Goal: Task Accomplishment & Management: Manage account settings

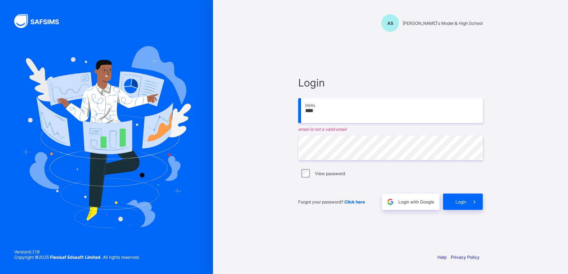
type input "**********"
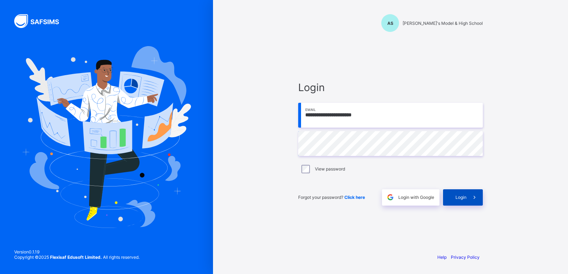
click at [466, 193] on div "Login" at bounding box center [463, 197] width 40 height 16
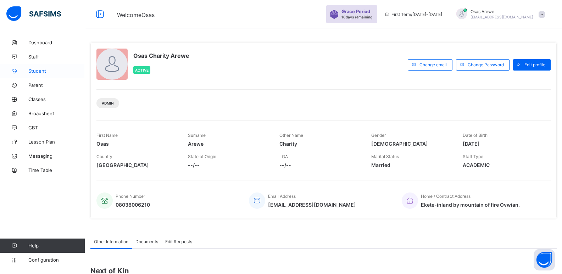
drag, startPoint x: 33, startPoint y: 72, endPoint x: 70, endPoint y: 72, distance: 37.2
click at [34, 72] on span "Student" at bounding box center [56, 71] width 57 height 6
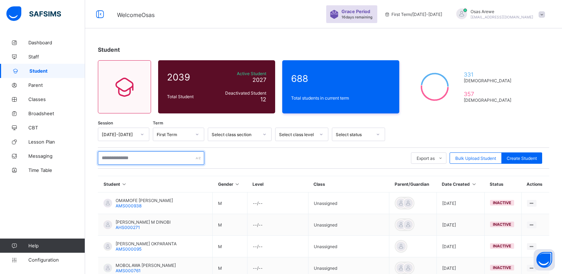
click at [125, 161] on input "text" at bounding box center [151, 157] width 106 height 13
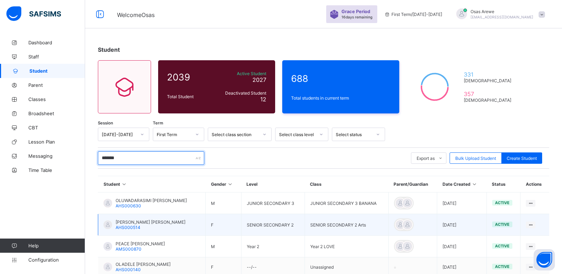
type input "*******"
click at [139, 222] on span "TELMA DAMILOLA OLADOKUN" at bounding box center [151, 222] width 70 height 5
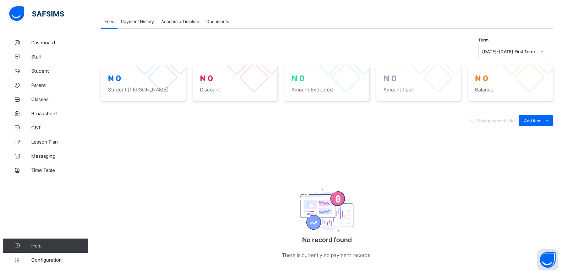
scroll to position [213, 0]
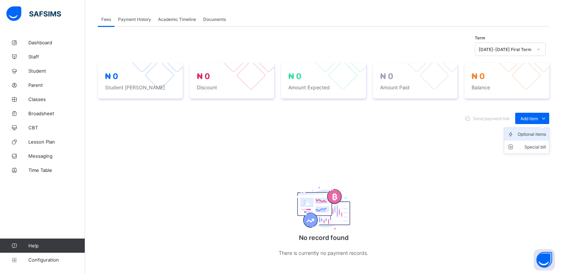
click at [534, 137] on div "Optional items" at bounding box center [532, 134] width 28 height 7
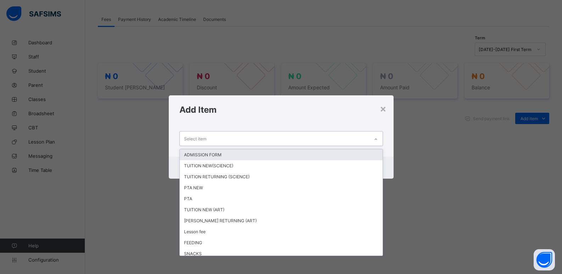
click at [352, 143] on div "Select item" at bounding box center [274, 139] width 189 height 14
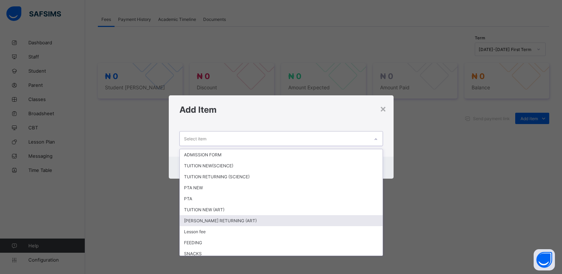
click at [223, 221] on div "TUTION RETURNING (ART)" at bounding box center [281, 220] width 203 height 11
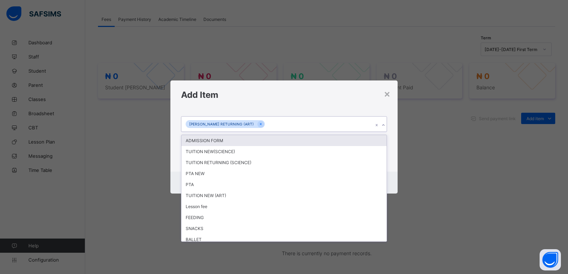
click at [381, 125] on icon at bounding box center [383, 125] width 4 height 7
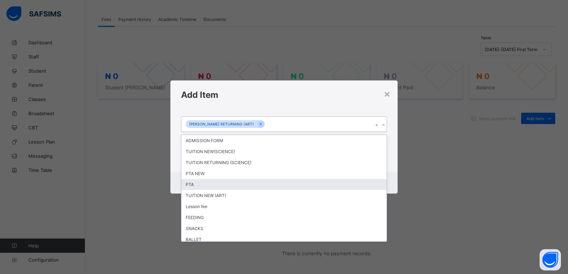
drag, startPoint x: 208, startPoint y: 183, endPoint x: 226, endPoint y: 176, distance: 19.6
click at [219, 179] on div "PTA" at bounding box center [283, 184] width 205 height 11
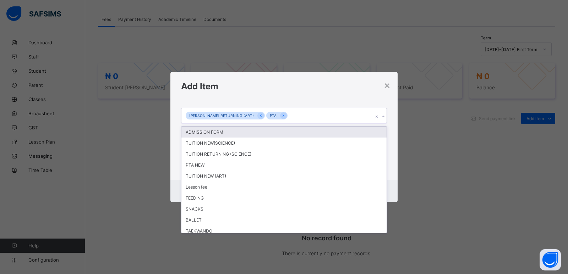
click at [381, 118] on icon at bounding box center [383, 116] width 4 height 7
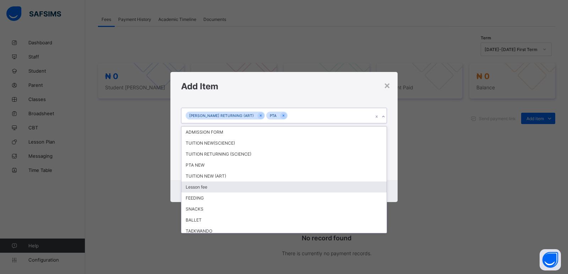
click at [193, 189] on div "Lesson fee" at bounding box center [283, 187] width 205 height 11
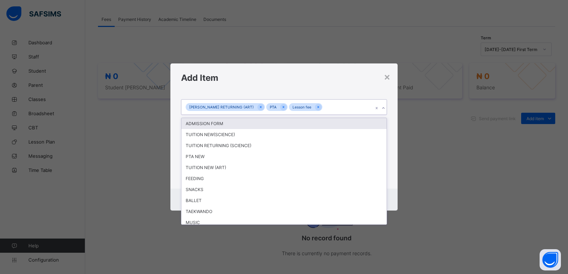
click at [382, 107] on icon at bounding box center [383, 108] width 4 height 7
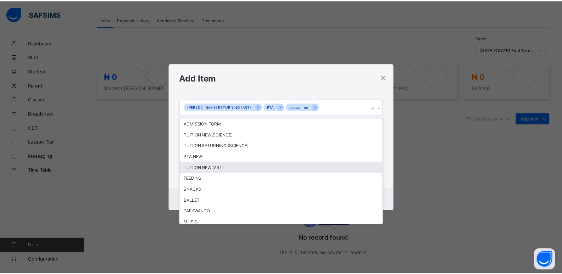
scroll to position [103, 0]
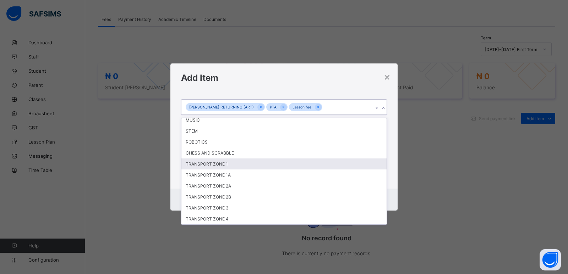
click at [231, 185] on div "TRANSPORT ZONE 2A" at bounding box center [283, 186] width 205 height 11
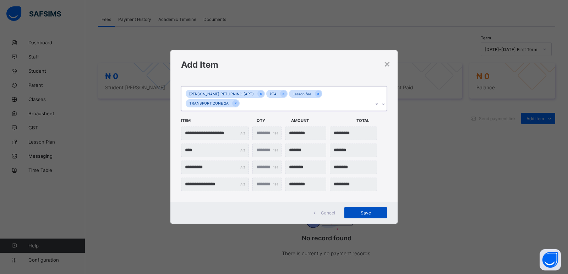
click at [366, 210] on span "Save" at bounding box center [365, 212] width 32 height 5
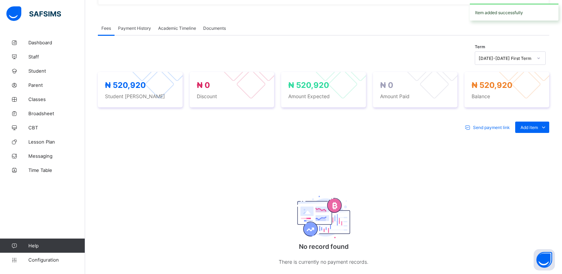
scroll to position [213, 0]
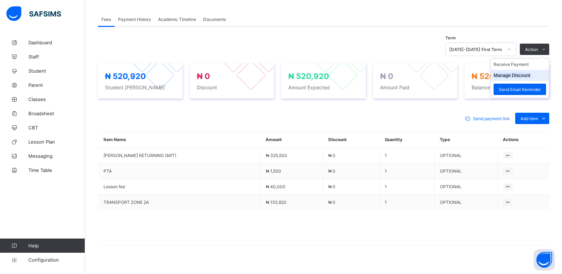
click at [513, 75] on button "Manage Discount" at bounding box center [512, 75] width 37 height 5
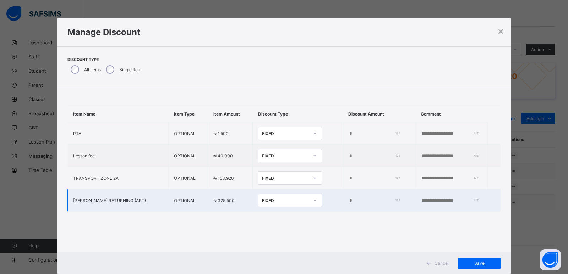
click at [348, 201] on input "*" at bounding box center [373, 201] width 50 height 6
type input "*****"
click at [465, 262] on span "Save" at bounding box center [479, 263] width 32 height 5
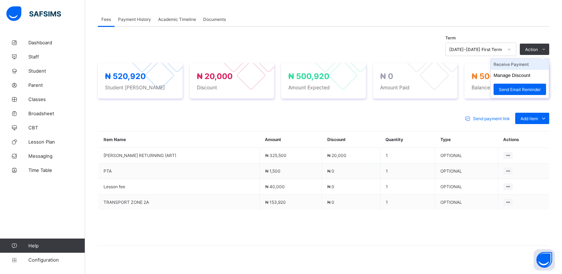
click at [517, 67] on li "Receive Payment" at bounding box center [520, 64] width 58 height 11
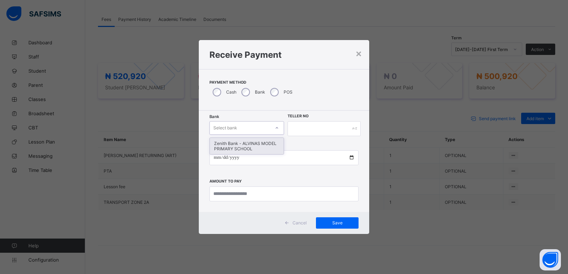
click at [262, 126] on div "Select bank" at bounding box center [240, 128] width 60 height 10
click at [253, 147] on div "Zenith Bank - ALVINAS MODEL PRIMARY SCHOOL" at bounding box center [247, 146] width 74 height 16
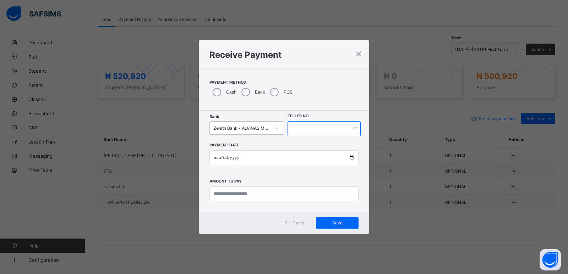
click at [298, 132] on input "text" at bounding box center [323, 128] width 73 height 15
type input "******"
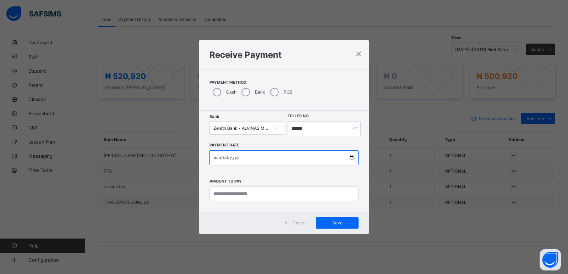
click at [226, 160] on input "date" at bounding box center [283, 157] width 149 height 15
click at [215, 159] on input "date" at bounding box center [283, 157] width 149 height 15
type input "**********"
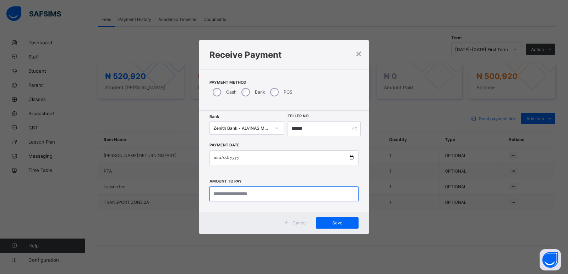
click at [244, 197] on input "currency" at bounding box center [283, 194] width 149 height 15
type input "*********"
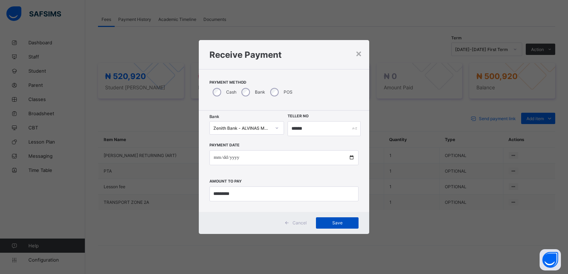
click at [338, 224] on span "Save" at bounding box center [337, 222] width 32 height 5
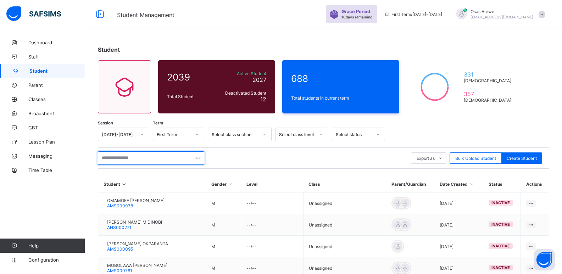
click at [164, 160] on input "text" at bounding box center [151, 157] width 106 height 13
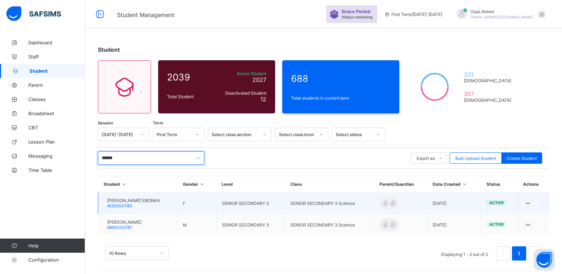
type input "******"
click at [151, 201] on span "GRACE ONYINYECHUKWUKA EBONKA" at bounding box center [133, 200] width 53 height 5
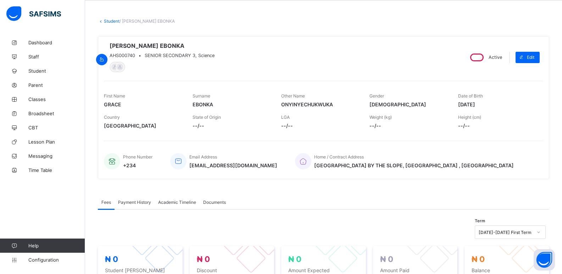
scroll to position [71, 0]
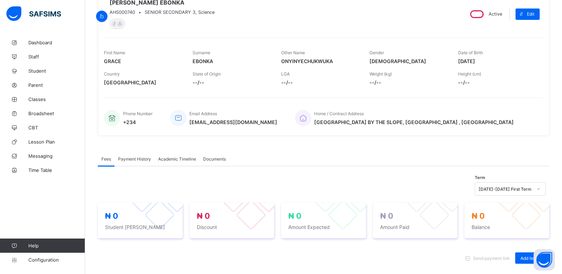
drag, startPoint x: 386, startPoint y: 18, endPoint x: 402, endPoint y: 18, distance: 15.6
click at [386, 18] on div "GRACE ONYINYECHUKWUKA EBONKA AHS000740 • SENIOR SECONDARY 3, Science" at bounding box center [281, 14] width 354 height 30
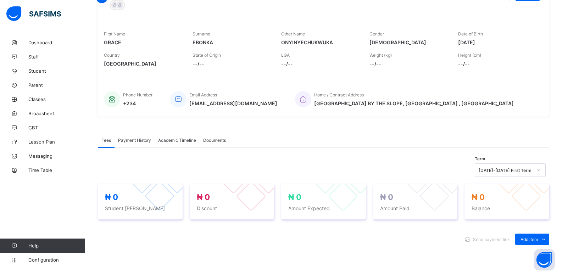
scroll to position [142, 0]
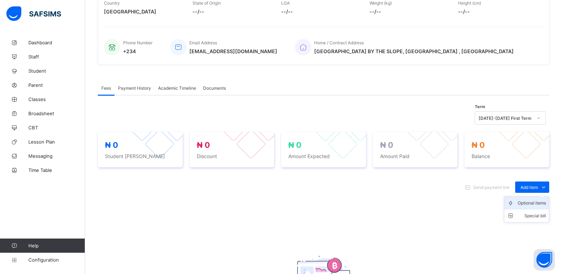
click at [541, 205] on div "Optional items" at bounding box center [532, 203] width 28 height 7
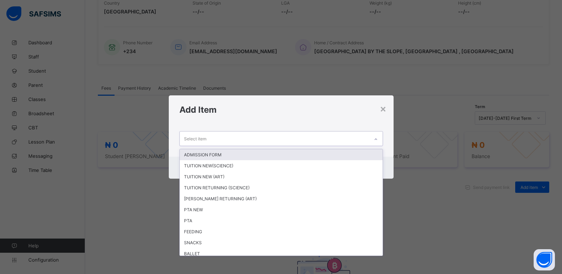
click at [343, 139] on div "Select item" at bounding box center [274, 139] width 189 height 14
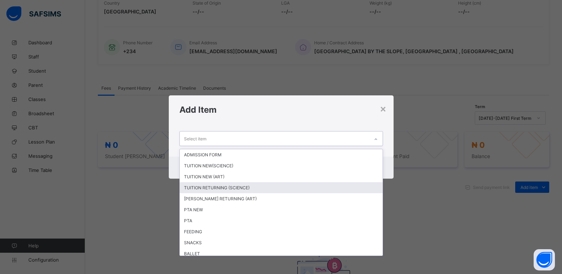
click at [273, 182] on div "TUITION RETURNING (SCIENCE)" at bounding box center [281, 187] width 203 height 11
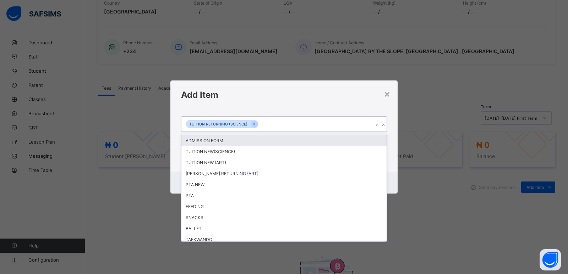
click at [383, 126] on icon at bounding box center [383, 125] width 4 height 7
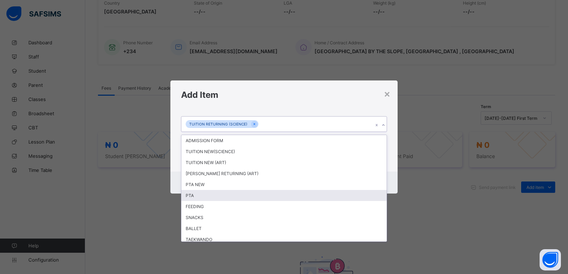
click at [271, 198] on div "PTA" at bounding box center [283, 195] width 205 height 11
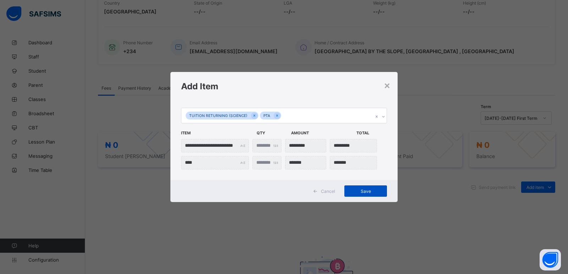
click at [363, 193] on span "Save" at bounding box center [365, 191] width 32 height 5
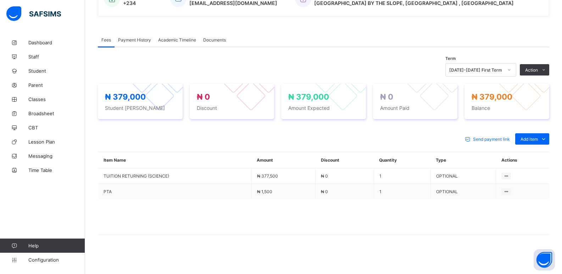
scroll to position [192, 0]
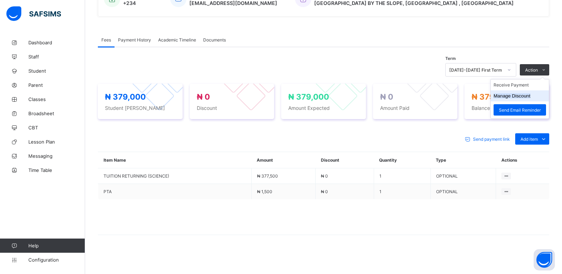
click at [516, 96] on button "Manage Discount" at bounding box center [512, 95] width 37 height 5
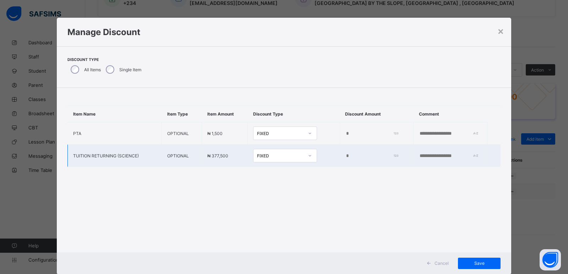
click at [345, 156] on input "*" at bounding box center [370, 156] width 51 height 6
type input "*****"
drag, startPoint x: 474, startPoint y: 264, endPoint x: 493, endPoint y: 258, distance: 20.2
click at [474, 264] on span "Save" at bounding box center [479, 263] width 32 height 5
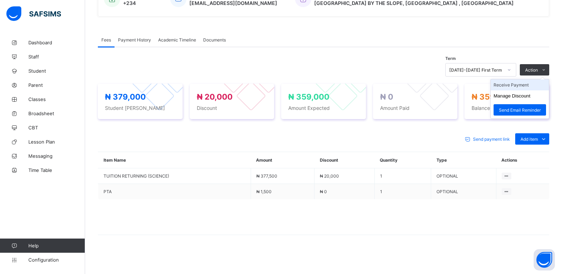
click at [515, 86] on li "Receive Payment" at bounding box center [520, 84] width 58 height 11
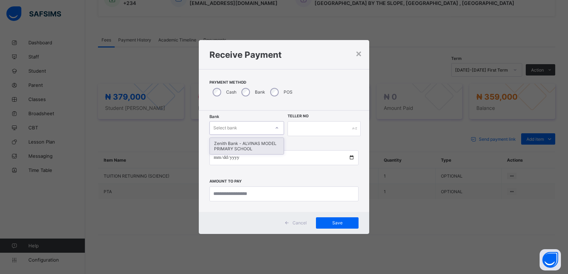
drag, startPoint x: 245, startPoint y: 127, endPoint x: 250, endPoint y: 146, distance: 20.0
click at [245, 128] on div "Select bank" at bounding box center [240, 128] width 60 height 10
drag, startPoint x: 250, startPoint y: 149, endPoint x: 298, endPoint y: 129, distance: 51.1
click at [258, 148] on div "Zenith Bank - ALVINAS MODEL PRIMARY SCHOOL" at bounding box center [247, 146] width 74 height 16
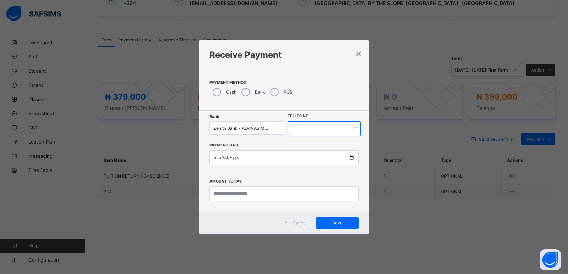
click at [298, 129] on input "text" at bounding box center [323, 128] width 73 height 15
type input "******"
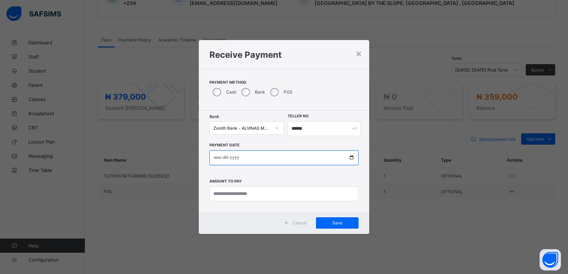
click at [215, 161] on input "date" at bounding box center [283, 157] width 149 height 15
type input "**********"
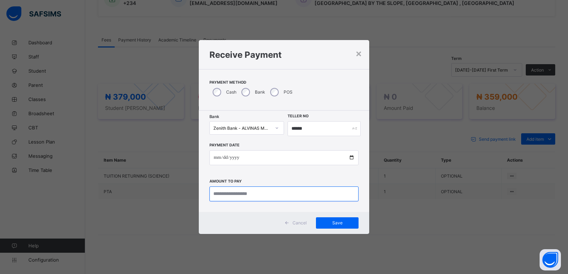
click at [241, 194] on input "currency" at bounding box center [283, 194] width 149 height 15
type input "*********"
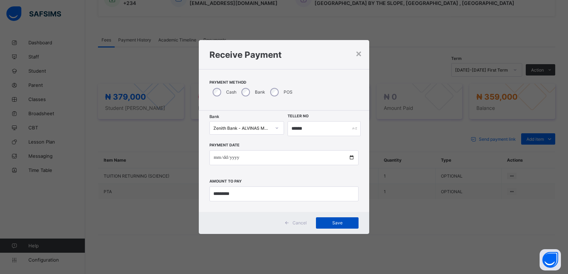
click at [343, 222] on span "Save" at bounding box center [337, 222] width 32 height 5
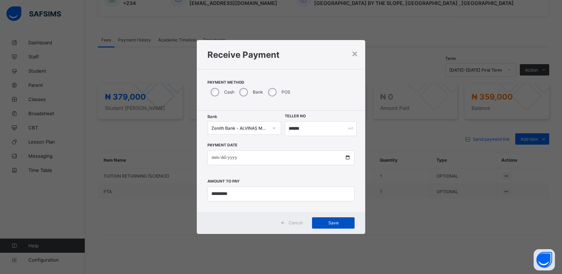
click at [334, 220] on span "Save" at bounding box center [333, 222] width 32 height 5
click at [291, 129] on input "******" at bounding box center [321, 128] width 72 height 15
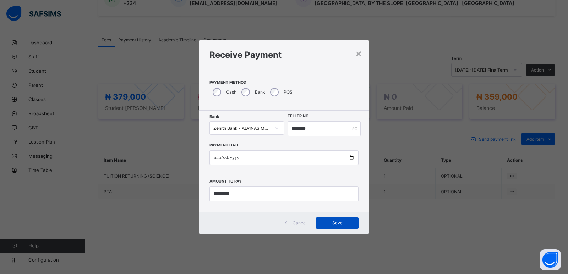
click at [333, 220] on div "Save" at bounding box center [337, 222] width 43 height 11
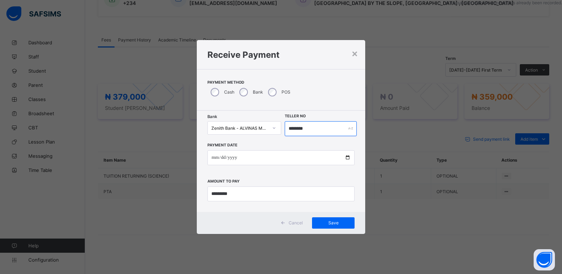
click at [311, 126] on input "********" at bounding box center [321, 128] width 72 height 15
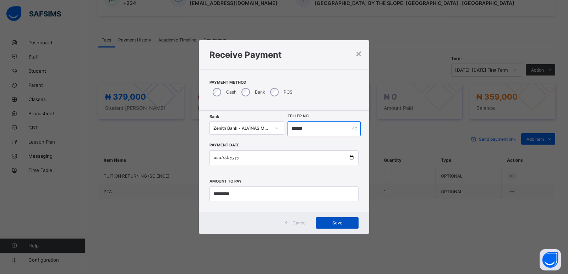
type input "******"
click at [330, 225] on span "Save" at bounding box center [337, 222] width 32 height 5
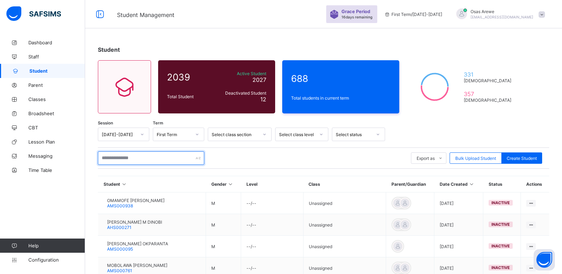
click at [148, 159] on input "text" at bounding box center [151, 157] width 106 height 13
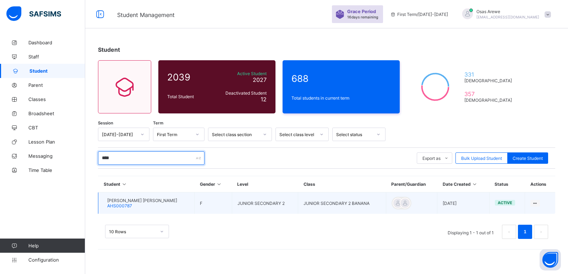
type input "****"
click at [130, 201] on span "OLIVIA AYOMIDE JOBI" at bounding box center [142, 200] width 70 height 5
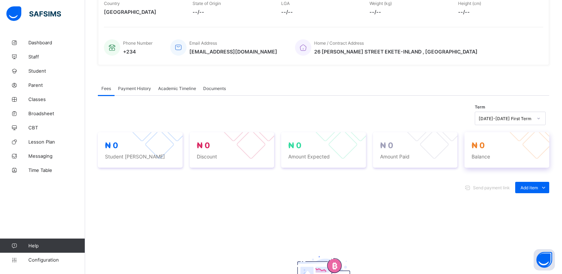
scroll to position [142, 0]
click at [534, 203] on div "Optional items" at bounding box center [532, 203] width 28 height 7
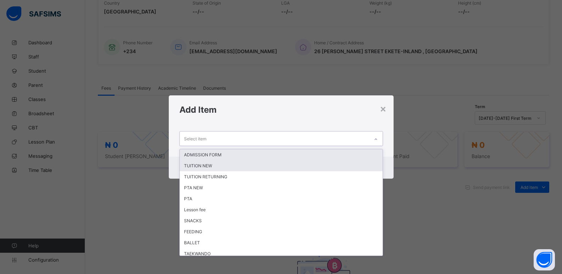
drag, startPoint x: 355, startPoint y: 136, endPoint x: 359, endPoint y: 161, distance: 26.2
click at [356, 136] on div "Select item" at bounding box center [274, 139] width 189 height 14
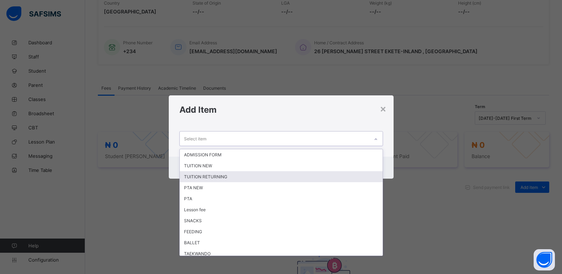
click at [261, 178] on div "TUITION RETURNING" at bounding box center [281, 176] width 203 height 11
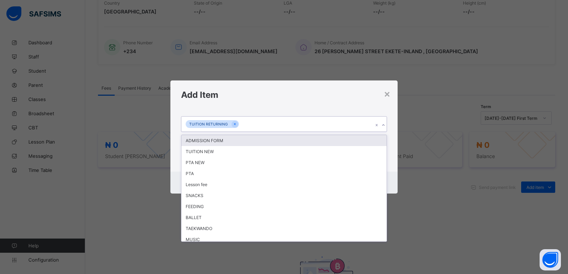
click at [383, 126] on icon at bounding box center [383, 125] width 4 height 7
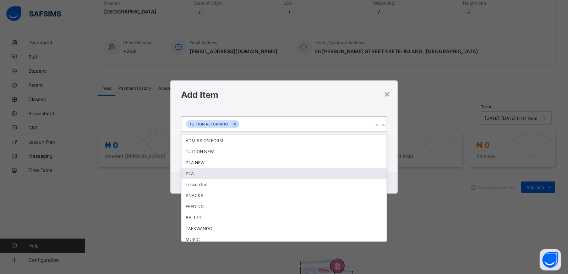
click at [261, 176] on div "PTA" at bounding box center [283, 173] width 205 height 11
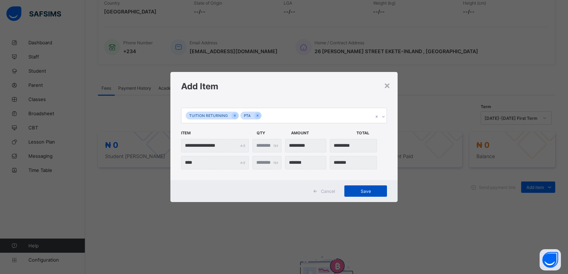
click at [365, 193] on span "Save" at bounding box center [365, 191] width 32 height 5
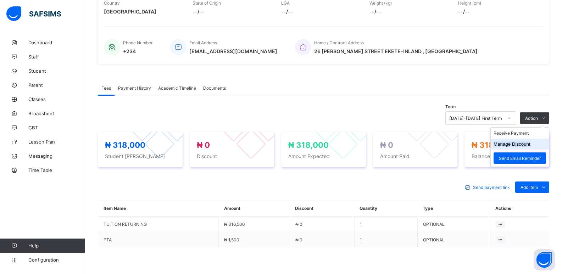
click at [512, 147] on button "Manage Discount" at bounding box center [512, 144] width 37 height 5
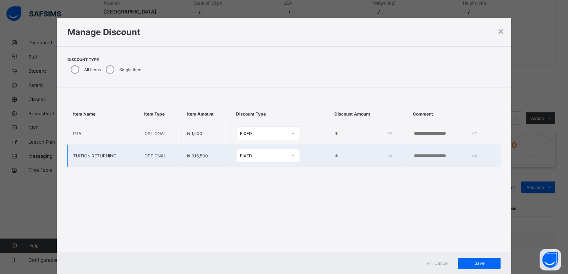
click at [334, 157] on input "*" at bounding box center [361, 156] width 55 height 6
type input "*****"
click at [477, 266] on div "Save" at bounding box center [479, 263] width 43 height 11
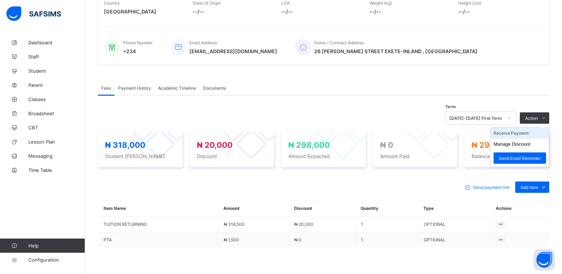
click at [518, 136] on li "Receive Payment" at bounding box center [520, 133] width 58 height 11
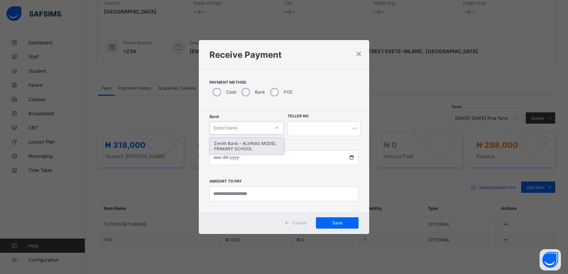
click at [247, 127] on div "Select bank" at bounding box center [240, 128] width 60 height 10
drag, startPoint x: 246, startPoint y: 149, endPoint x: 306, endPoint y: 140, distance: 60.9
click at [247, 147] on div "Zenith Bank - ALVINAS MODEL PRIMARY SCHOOL" at bounding box center [247, 146] width 74 height 16
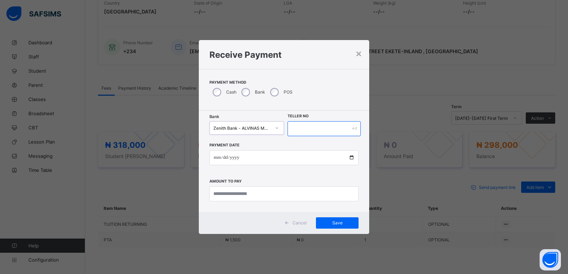
click at [303, 128] on input "text" at bounding box center [323, 128] width 73 height 15
type input "******"
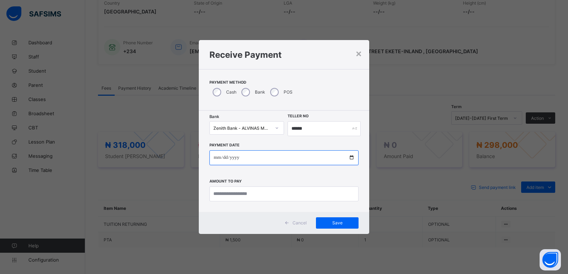
click at [216, 156] on input "date" at bounding box center [283, 157] width 149 height 15
type input "**********"
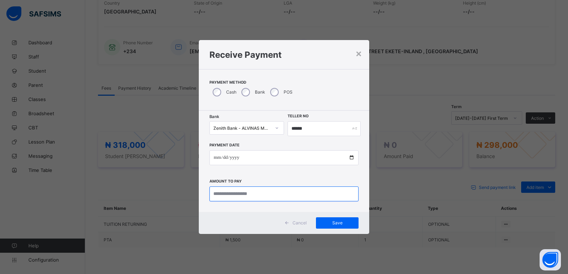
click at [230, 189] on input "currency" at bounding box center [283, 194] width 149 height 15
type input "*********"
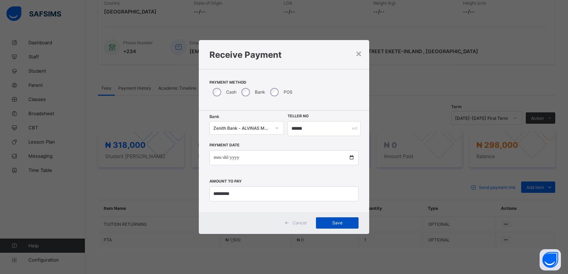
click at [336, 224] on span "Save" at bounding box center [337, 222] width 32 height 5
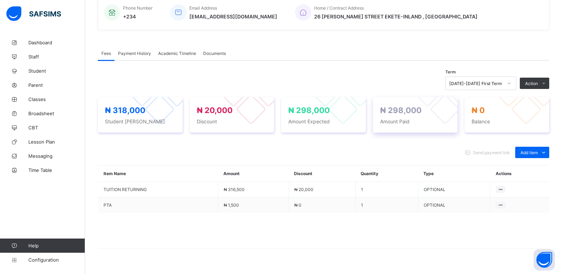
scroll to position [177, 0]
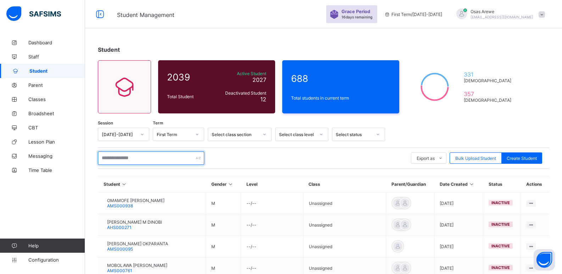
click at [130, 157] on input "text" at bounding box center [151, 157] width 106 height 13
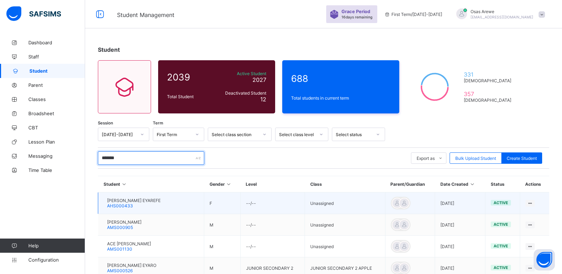
type input "*******"
click at [135, 203] on span "[PERSON_NAME] EYAREFE" at bounding box center [134, 200] width 54 height 5
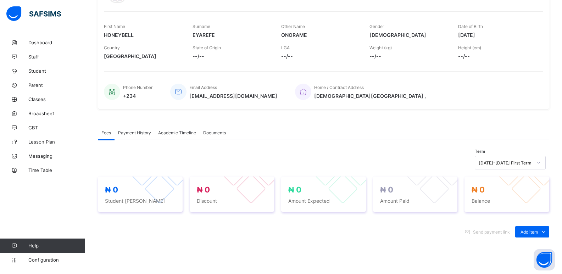
scroll to position [106, 0]
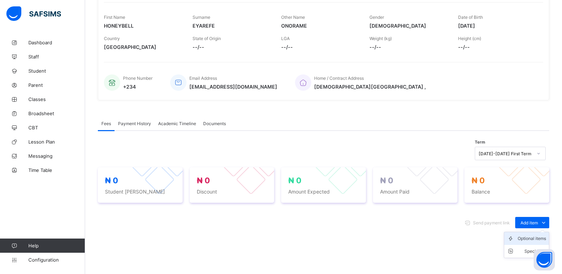
click at [533, 238] on div "Optional items" at bounding box center [532, 238] width 28 height 7
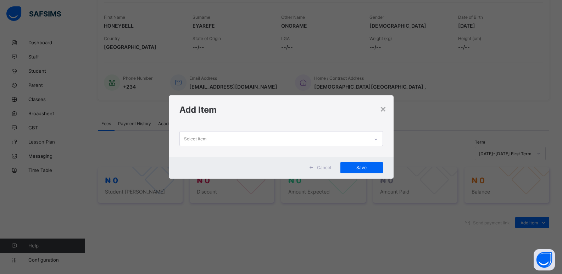
click at [359, 138] on div "Select item" at bounding box center [274, 139] width 189 height 14
click at [378, 140] on icon at bounding box center [376, 139] width 4 height 7
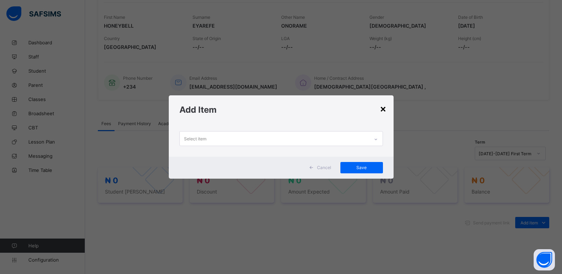
click at [384, 107] on div "×" at bounding box center [383, 109] width 7 height 12
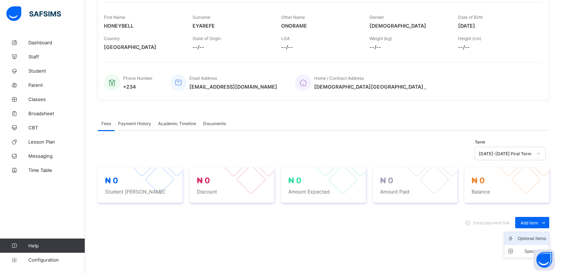
click at [532, 239] on div "Optional items" at bounding box center [532, 238] width 28 height 7
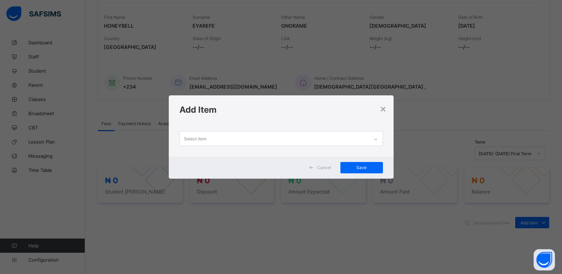
click at [376, 138] on icon at bounding box center [376, 139] width 4 height 7
click at [375, 138] on div at bounding box center [376, 139] width 12 height 11
click at [375, 136] on icon at bounding box center [376, 139] width 4 height 7
click at [375, 136] on div at bounding box center [376, 139] width 12 height 11
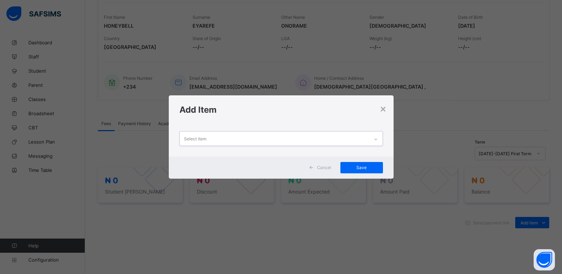
click at [375, 136] on div at bounding box center [376, 139] width 12 height 11
click at [375, 136] on icon at bounding box center [376, 139] width 4 height 7
click at [375, 141] on icon at bounding box center [376, 139] width 4 height 7
click at [375, 141] on div at bounding box center [376, 139] width 12 height 11
click at [375, 141] on icon at bounding box center [376, 139] width 4 height 7
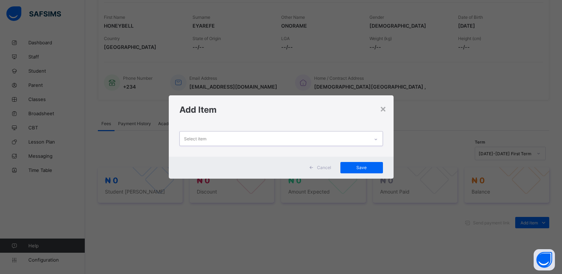
click at [371, 138] on div at bounding box center [376, 139] width 12 height 11
click at [375, 140] on icon at bounding box center [376, 139] width 4 height 7
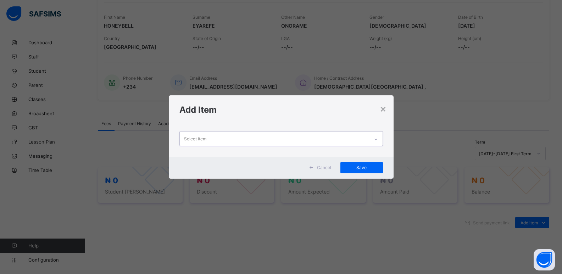
click at [374, 140] on div at bounding box center [376, 139] width 12 height 11
click at [373, 143] on div at bounding box center [376, 139] width 12 height 11
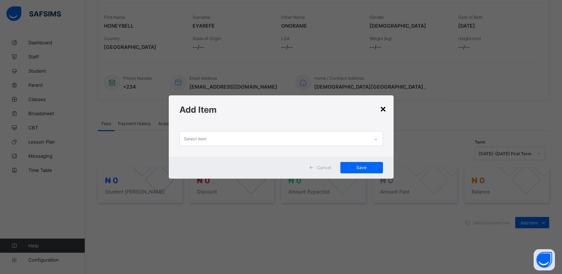
click at [382, 105] on div "×" at bounding box center [383, 109] width 7 height 12
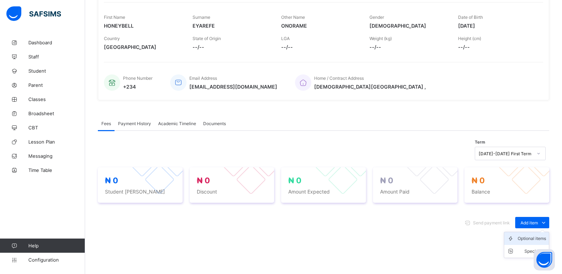
click at [531, 242] on div "Optional items" at bounding box center [532, 238] width 28 height 7
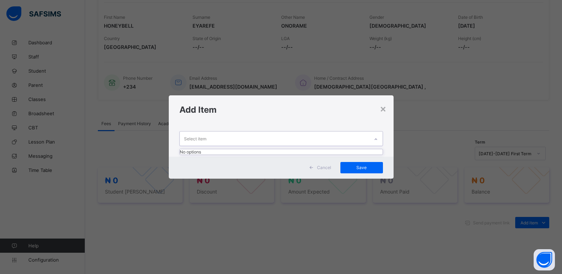
click at [335, 139] on div "Select item" at bounding box center [274, 139] width 189 height 14
click at [354, 142] on div "Select item" at bounding box center [274, 139] width 189 height 14
click at [383, 111] on div "×" at bounding box center [383, 109] width 7 height 12
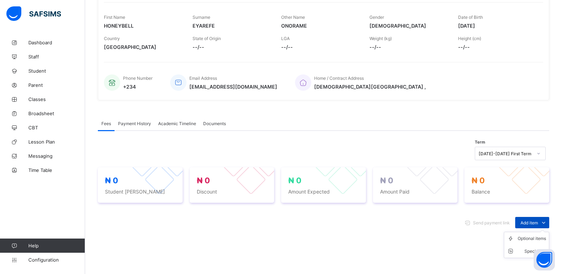
click at [548, 223] on icon at bounding box center [544, 222] width 8 height 7
click at [539, 241] on div "Optional items" at bounding box center [532, 238] width 28 height 7
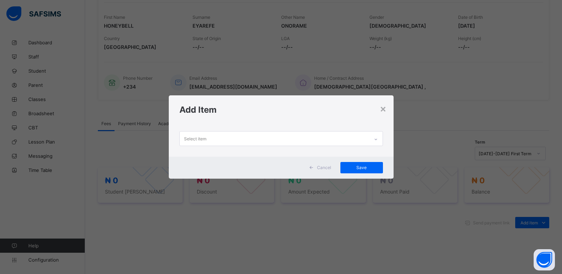
click at [369, 139] on div "Select item" at bounding box center [274, 139] width 189 height 14
click at [383, 115] on h1 "Add Item" at bounding box center [282, 110] width 204 height 10
click at [383, 110] on div "×" at bounding box center [383, 109] width 7 height 12
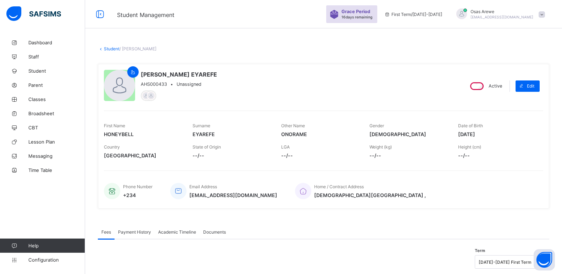
scroll to position [106, 0]
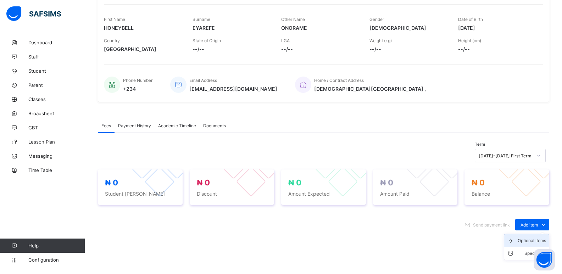
click at [534, 239] on div "Optional items" at bounding box center [532, 240] width 28 height 7
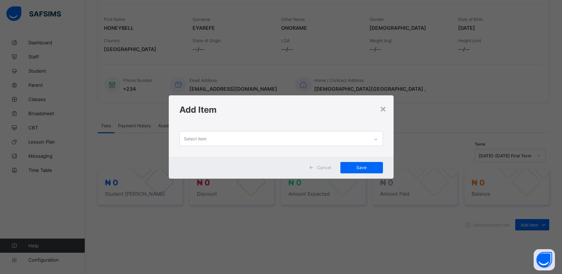
click at [377, 141] on icon at bounding box center [376, 139] width 4 height 7
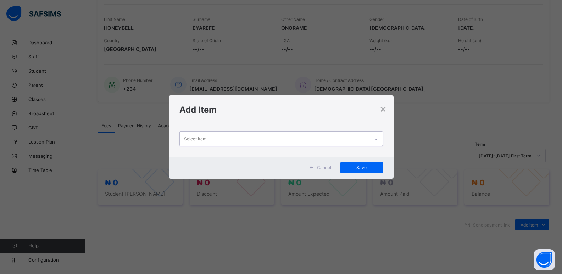
click at [377, 141] on div at bounding box center [376, 139] width 12 height 11
click at [377, 141] on icon at bounding box center [376, 139] width 4 height 7
click at [377, 141] on div at bounding box center [376, 139] width 12 height 11
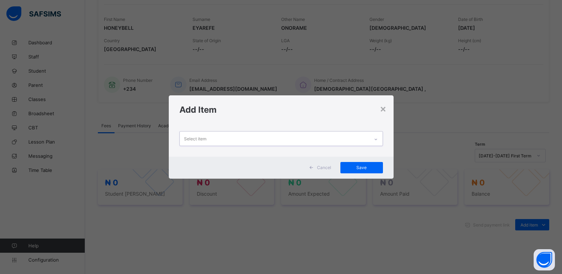
click at [377, 141] on icon at bounding box center [376, 139] width 4 height 7
click at [377, 141] on div at bounding box center [376, 139] width 12 height 11
click at [384, 111] on div "×" at bounding box center [383, 109] width 7 height 12
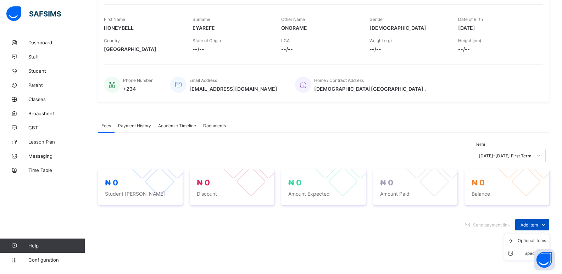
click at [542, 220] on div "Add item" at bounding box center [532, 224] width 34 height 11
click at [537, 237] on ul "Optional items Special bill" at bounding box center [526, 247] width 45 height 26
click at [537, 240] on div "Optional items" at bounding box center [532, 240] width 28 height 7
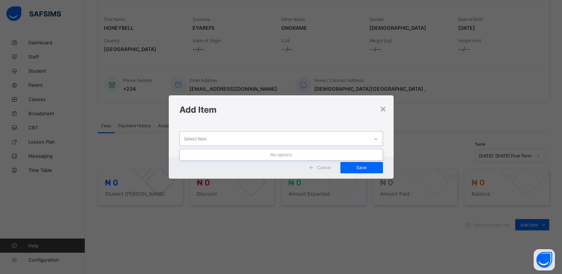
click at [382, 139] on div at bounding box center [376, 139] width 12 height 11
click at [385, 107] on div "×" at bounding box center [383, 109] width 7 height 12
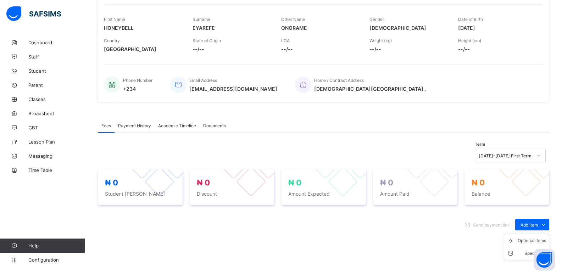
click at [536, 234] on ul "Optional items Special bill" at bounding box center [526, 247] width 45 height 26
click at [531, 240] on div "Optional items" at bounding box center [532, 240] width 28 height 7
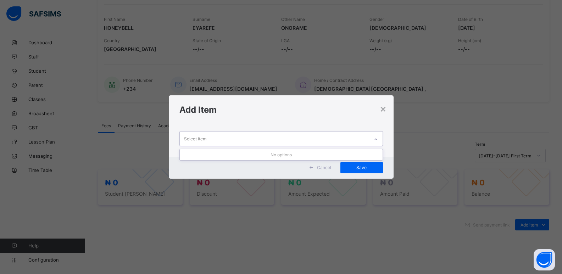
click at [361, 137] on div "Select item" at bounding box center [274, 139] width 189 height 14
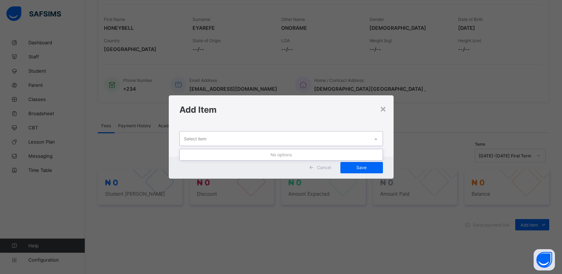
click at [361, 137] on div "Select item" at bounding box center [274, 139] width 189 height 14
click at [385, 109] on div "×" at bounding box center [383, 109] width 7 height 12
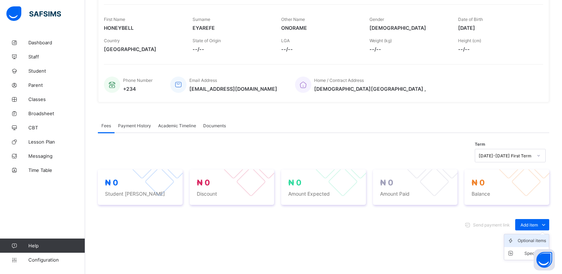
click at [533, 245] on li "Optional items" at bounding box center [526, 240] width 45 height 13
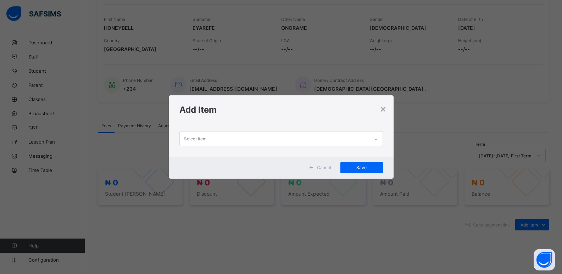
click at [369, 135] on div "Select item" at bounding box center [274, 139] width 189 height 14
click at [385, 111] on div "×" at bounding box center [383, 109] width 7 height 12
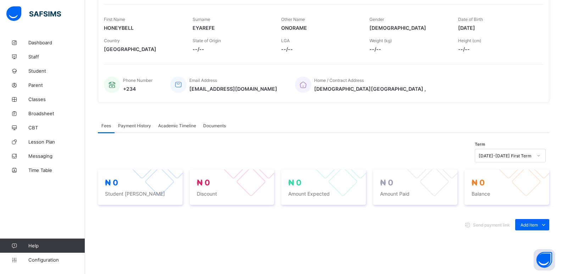
drag, startPoint x: 541, startPoint y: 55, endPoint x: 544, endPoint y: 52, distance: 4.3
click at [543, 52] on div "Country [GEOGRAPHIC_DATA] State of Origin --/-- LGA --/-- Weight (kg) --/-- Hei…" at bounding box center [324, 44] width 440 height 21
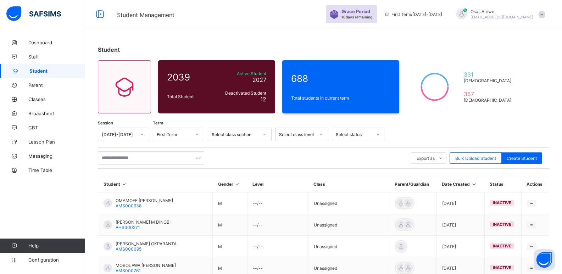
click at [467, 12] on div at bounding box center [462, 14] width 11 height 11
drag, startPoint x: 525, startPoint y: 84, endPoint x: 567, endPoint y: 83, distance: 41.9
click at [530, 83] on span "Logout" at bounding box center [522, 82] width 47 height 8
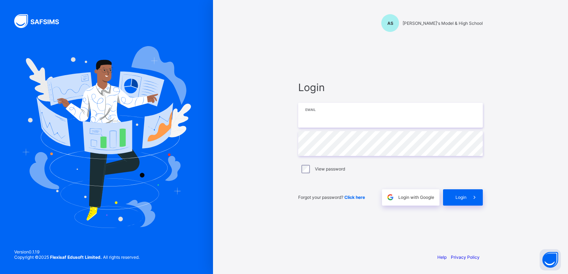
click at [327, 121] on input "email" at bounding box center [390, 115] width 184 height 25
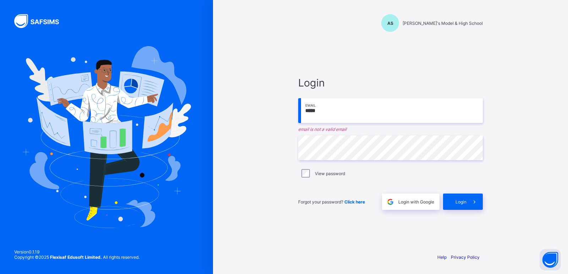
type input "**********"
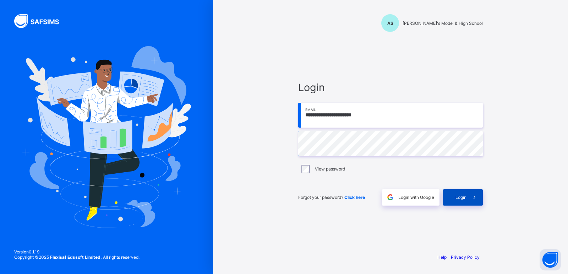
click at [465, 198] on span "Login" at bounding box center [460, 197] width 11 height 5
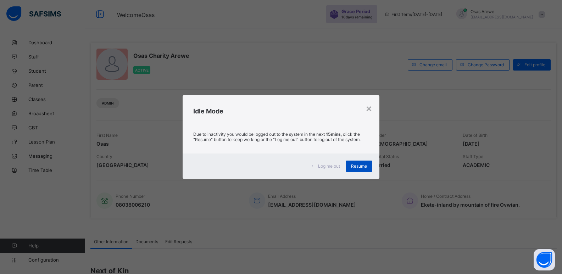
click at [357, 163] on div "Resume" at bounding box center [359, 166] width 27 height 11
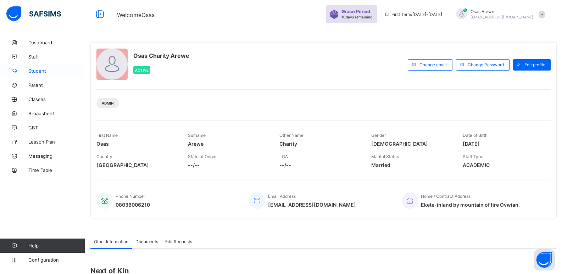
click at [36, 71] on span "Student" at bounding box center [56, 71] width 57 height 6
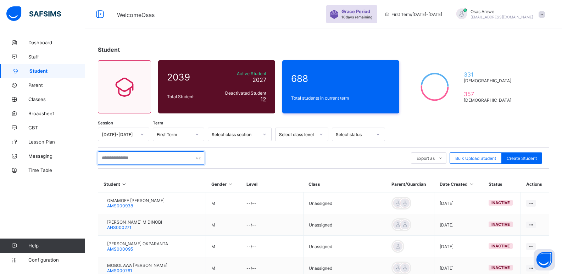
click at [145, 160] on input "text" at bounding box center [151, 157] width 106 height 13
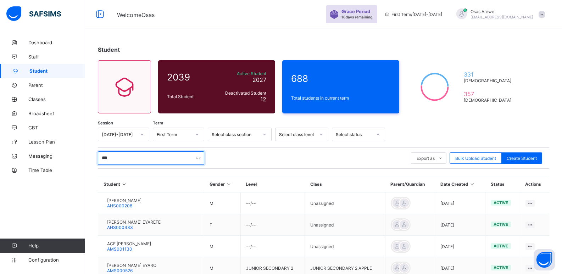
type input "*******"
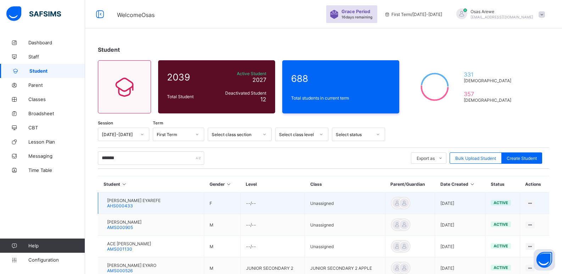
click at [135, 199] on span "[PERSON_NAME] EYAREFE" at bounding box center [134, 200] width 54 height 5
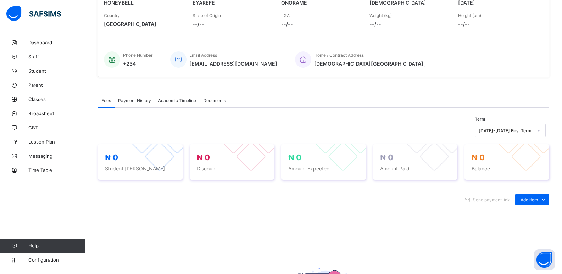
scroll to position [142, 0]
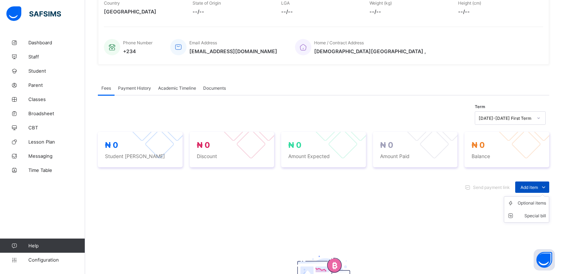
click at [531, 189] on span "Add item" at bounding box center [529, 187] width 17 height 5
click at [526, 204] on div "Optional items" at bounding box center [532, 203] width 28 height 7
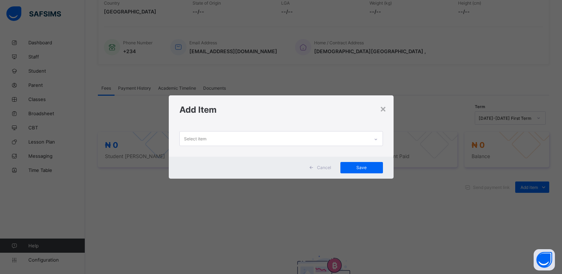
click at [360, 142] on div "Select item" at bounding box center [274, 139] width 189 height 14
click at [360, 141] on div "Select item" at bounding box center [274, 139] width 189 height 14
click at [379, 142] on div at bounding box center [376, 139] width 12 height 11
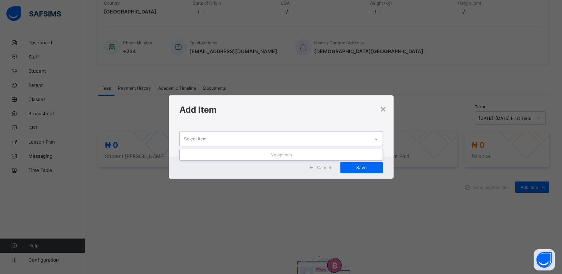
click at [379, 142] on div at bounding box center [376, 139] width 12 height 11
click at [378, 142] on icon at bounding box center [376, 139] width 4 height 7
click at [385, 107] on div "×" at bounding box center [383, 109] width 7 height 12
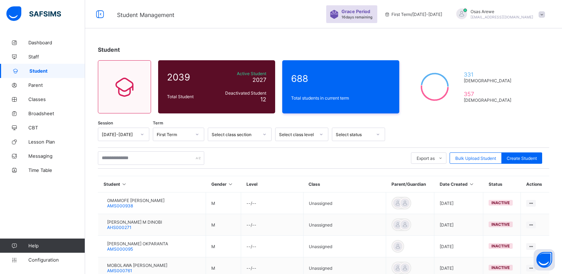
click at [545, 16] on span at bounding box center [542, 14] width 6 height 6
click at [527, 82] on span "Logout" at bounding box center [522, 82] width 47 height 8
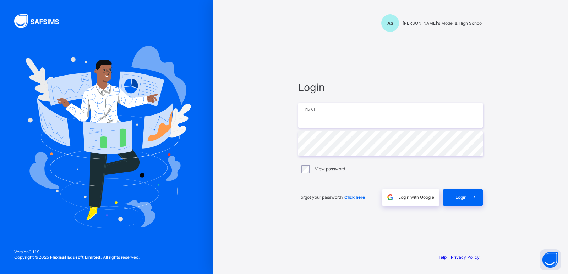
click at [335, 112] on input "email" at bounding box center [390, 115] width 184 height 25
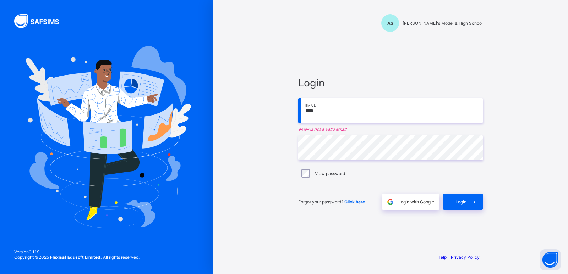
type input "**********"
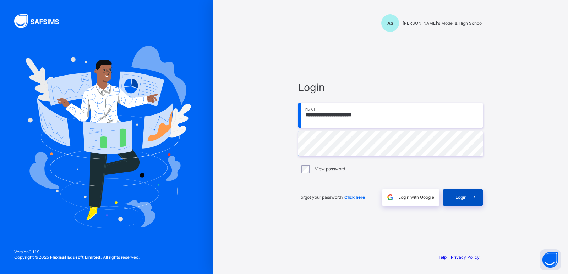
click at [462, 199] on span "Login" at bounding box center [460, 197] width 11 height 5
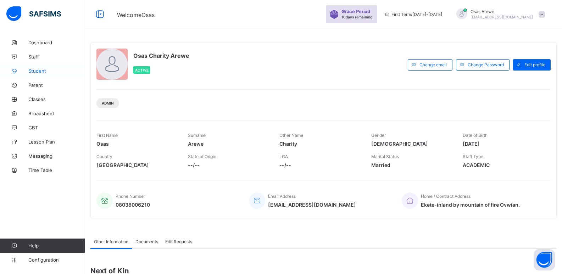
click at [44, 67] on link "Student" at bounding box center [42, 71] width 85 height 14
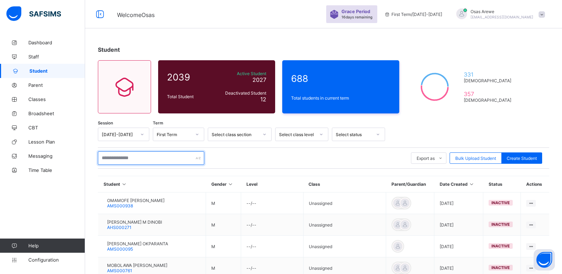
click at [120, 153] on input "text" at bounding box center [151, 157] width 106 height 13
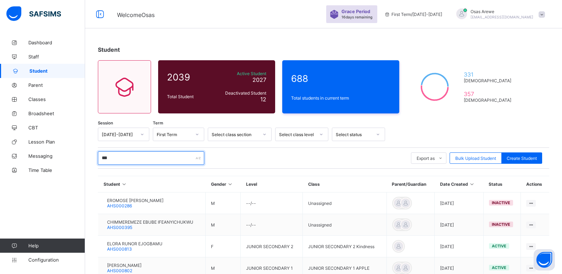
type input "*******"
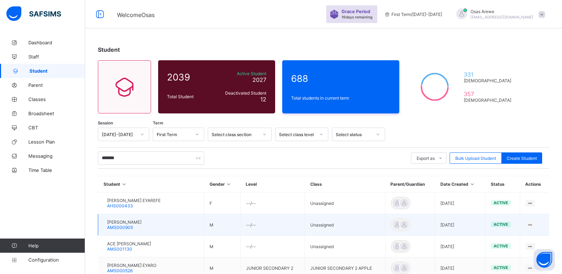
click at [137, 223] on span "[PERSON_NAME]" at bounding box center [124, 222] width 34 height 5
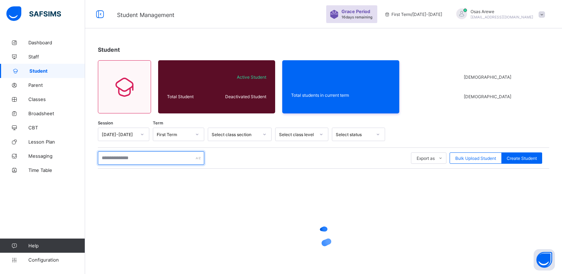
click at [144, 156] on input "text" at bounding box center [151, 157] width 106 height 13
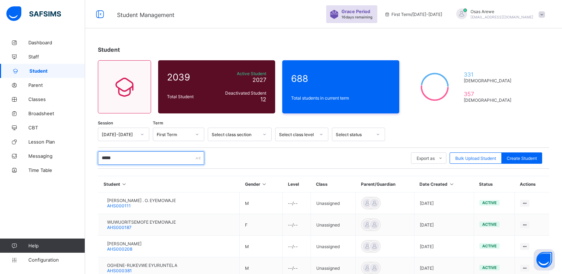
type input "*******"
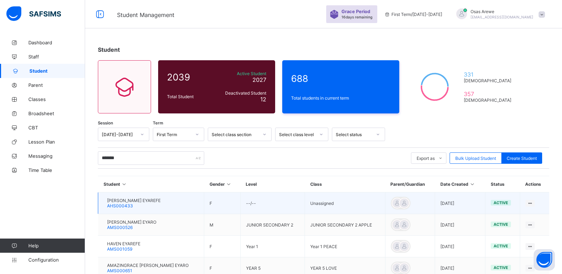
click at [127, 201] on span "[PERSON_NAME] EYAREFE" at bounding box center [134, 200] width 54 height 5
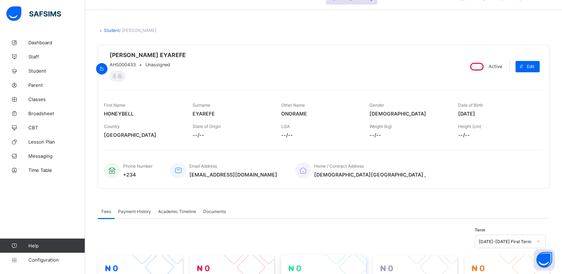
scroll to position [106, 0]
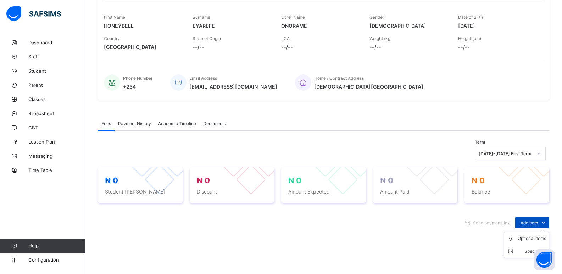
click at [527, 226] on span "Add item" at bounding box center [529, 222] width 17 height 5
click at [532, 240] on div "Optional items" at bounding box center [532, 238] width 28 height 7
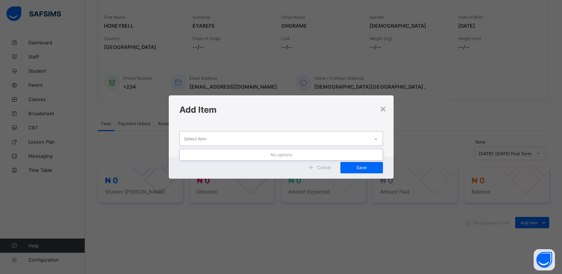
drag, startPoint x: 380, startPoint y: 136, endPoint x: 377, endPoint y: 138, distance: 3.8
click at [380, 136] on div at bounding box center [376, 139] width 12 height 11
click at [377, 138] on icon at bounding box center [376, 139] width 4 height 7
click at [359, 141] on div "Select item" at bounding box center [274, 139] width 189 height 14
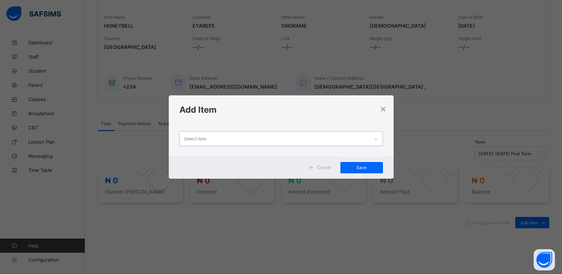
click at [359, 141] on div "Select item" at bounding box center [274, 139] width 189 height 14
click at [369, 141] on div "Select item" at bounding box center [274, 139] width 189 height 14
click at [372, 139] on div at bounding box center [376, 139] width 12 height 11
click at [385, 110] on div "×" at bounding box center [383, 109] width 7 height 12
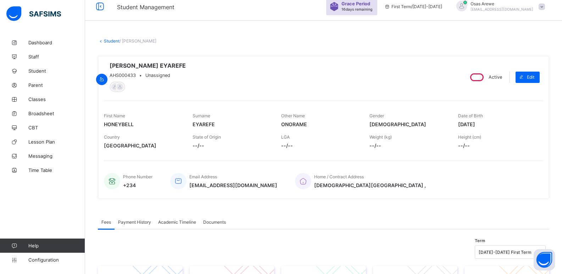
scroll to position [0, 0]
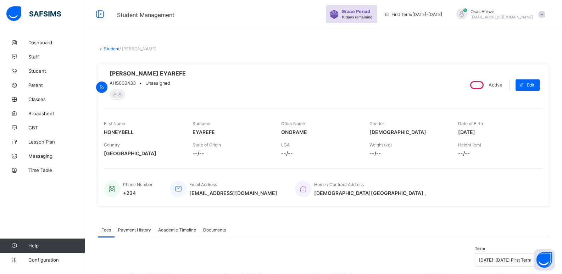
click at [545, 14] on span at bounding box center [542, 14] width 6 height 6
click at [527, 79] on span "Logout" at bounding box center [522, 82] width 47 height 8
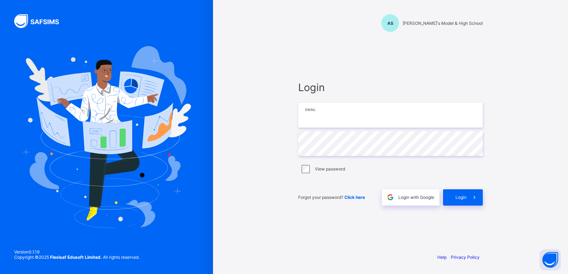
click at [337, 117] on input "email" at bounding box center [390, 115] width 184 height 25
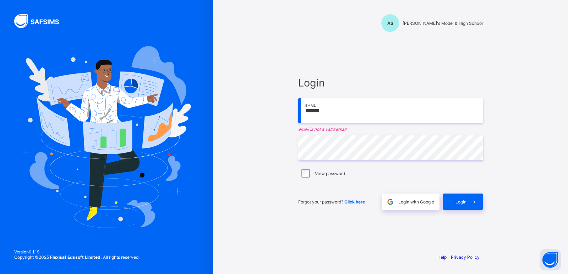
type input "**********"
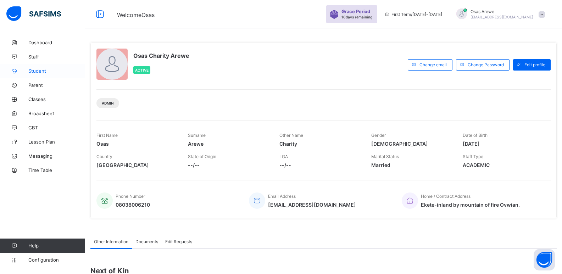
click at [39, 71] on span "Student" at bounding box center [56, 71] width 57 height 6
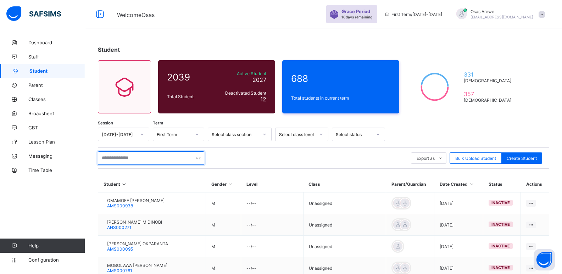
click at [147, 164] on input "text" at bounding box center [151, 157] width 106 height 13
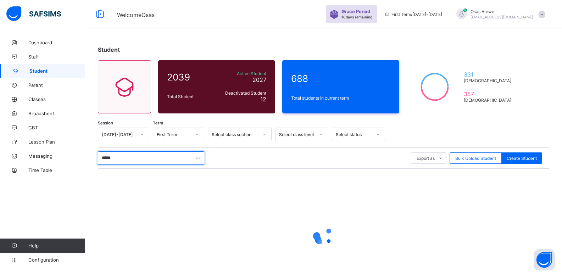
type input "*******"
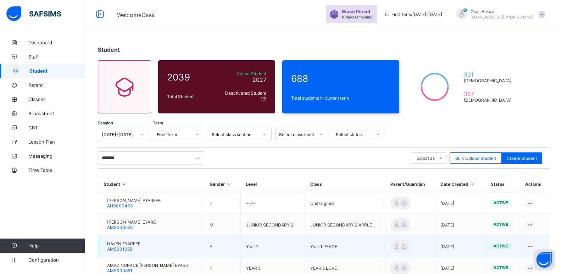
click at [140, 242] on span "HAVEN EYAREFE" at bounding box center [123, 243] width 33 height 5
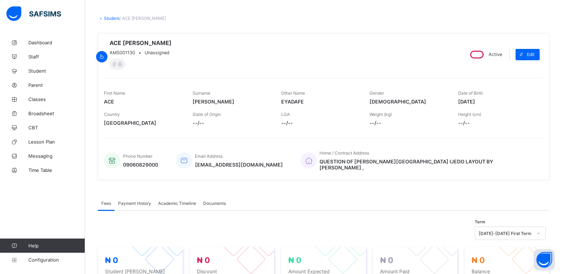
scroll to position [142, 0]
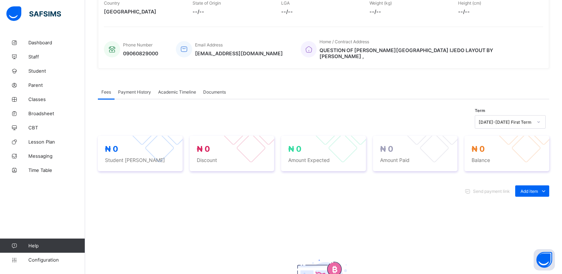
click at [515, 188] on div "Send payment link" at bounding box center [489, 191] width 54 height 11
click at [518, 204] on icon at bounding box center [512, 207] width 11 height 7
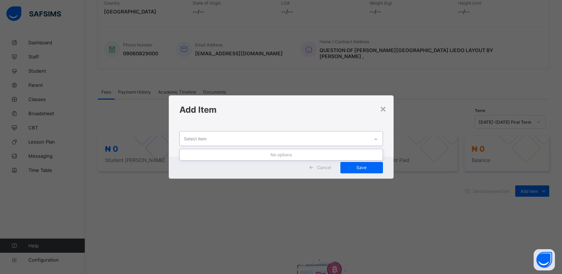
click at [379, 140] on div at bounding box center [376, 139] width 12 height 11
click at [304, 155] on div "No options" at bounding box center [281, 154] width 203 height 11
click at [382, 112] on div "×" at bounding box center [383, 109] width 7 height 12
